Goal: Task Accomplishment & Management: Complete application form

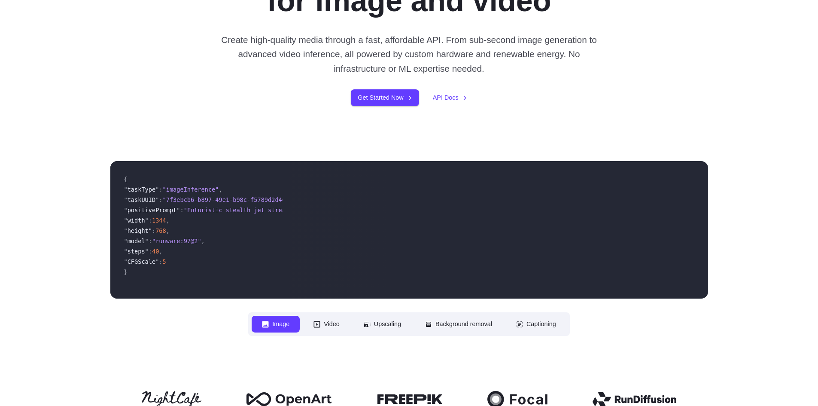
click at [282, 324] on button "Image" at bounding box center [276, 324] width 48 height 17
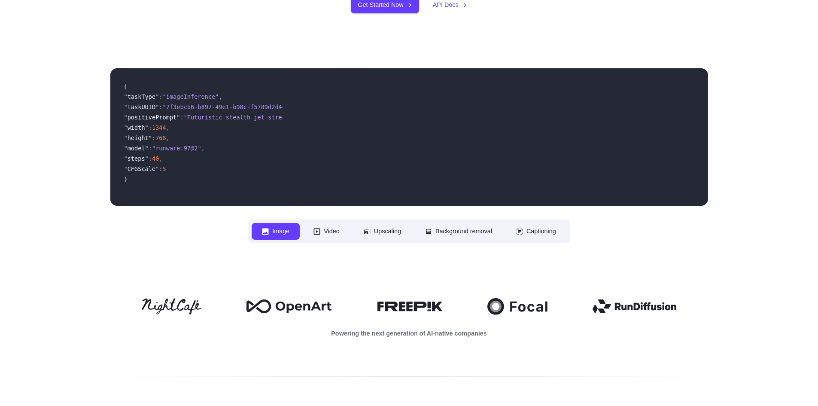
scroll to position [129, 0]
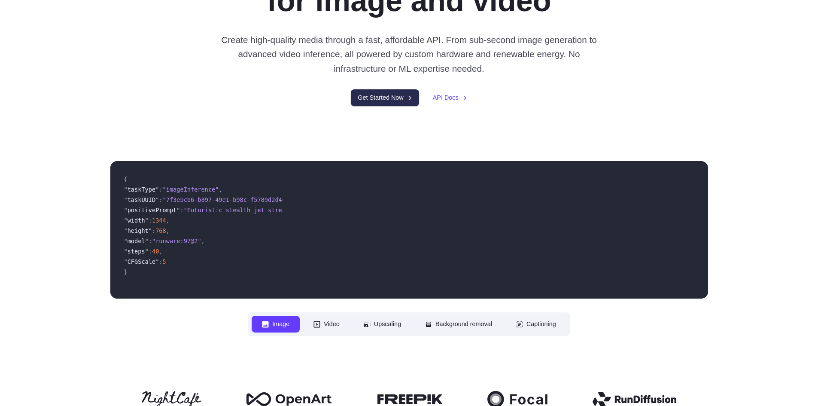
click at [391, 95] on link "Get Started Now" at bounding box center [385, 97] width 68 height 17
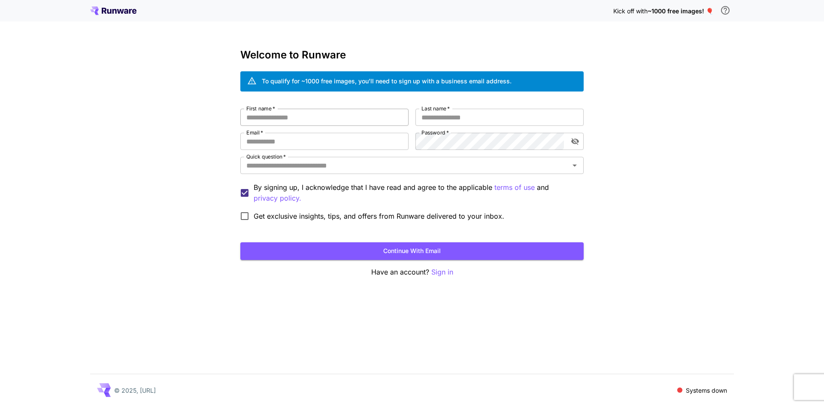
click at [285, 114] on input "First name   *" at bounding box center [324, 117] width 168 height 17
